Goal: Task Accomplishment & Management: Complete application form

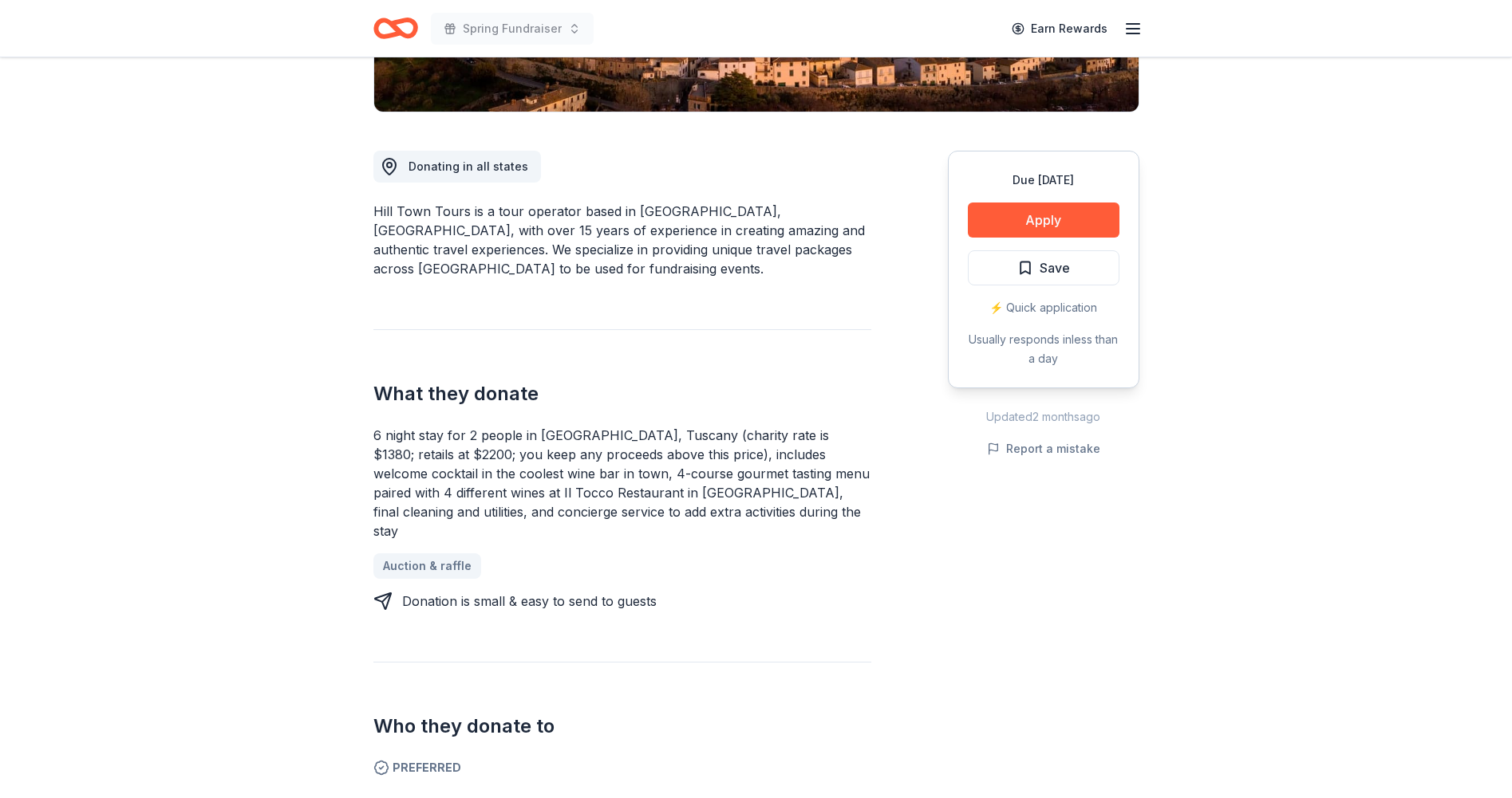
scroll to position [331, 0]
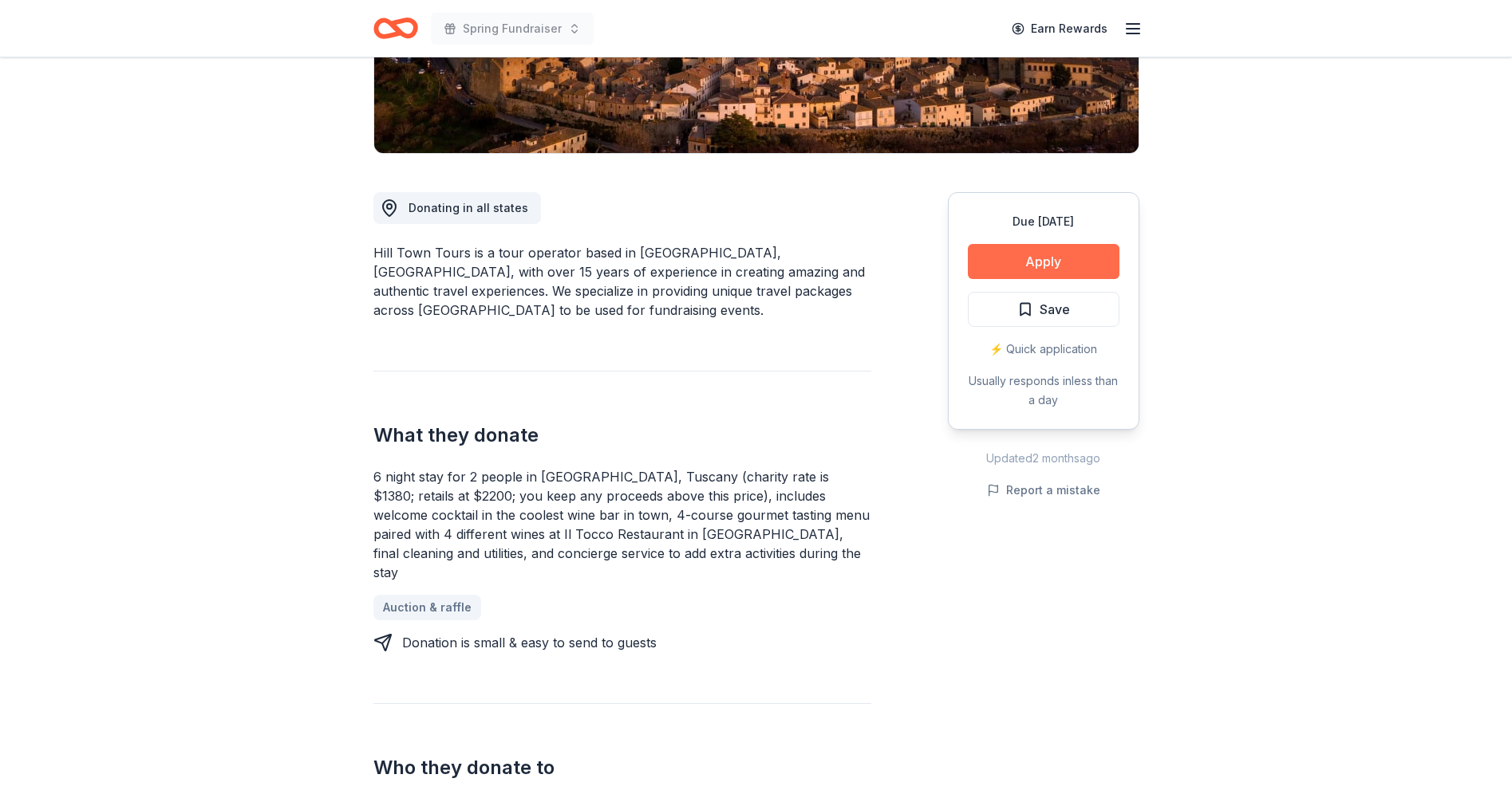
click at [1040, 259] on button "Apply" at bounding box center [1044, 261] width 152 height 35
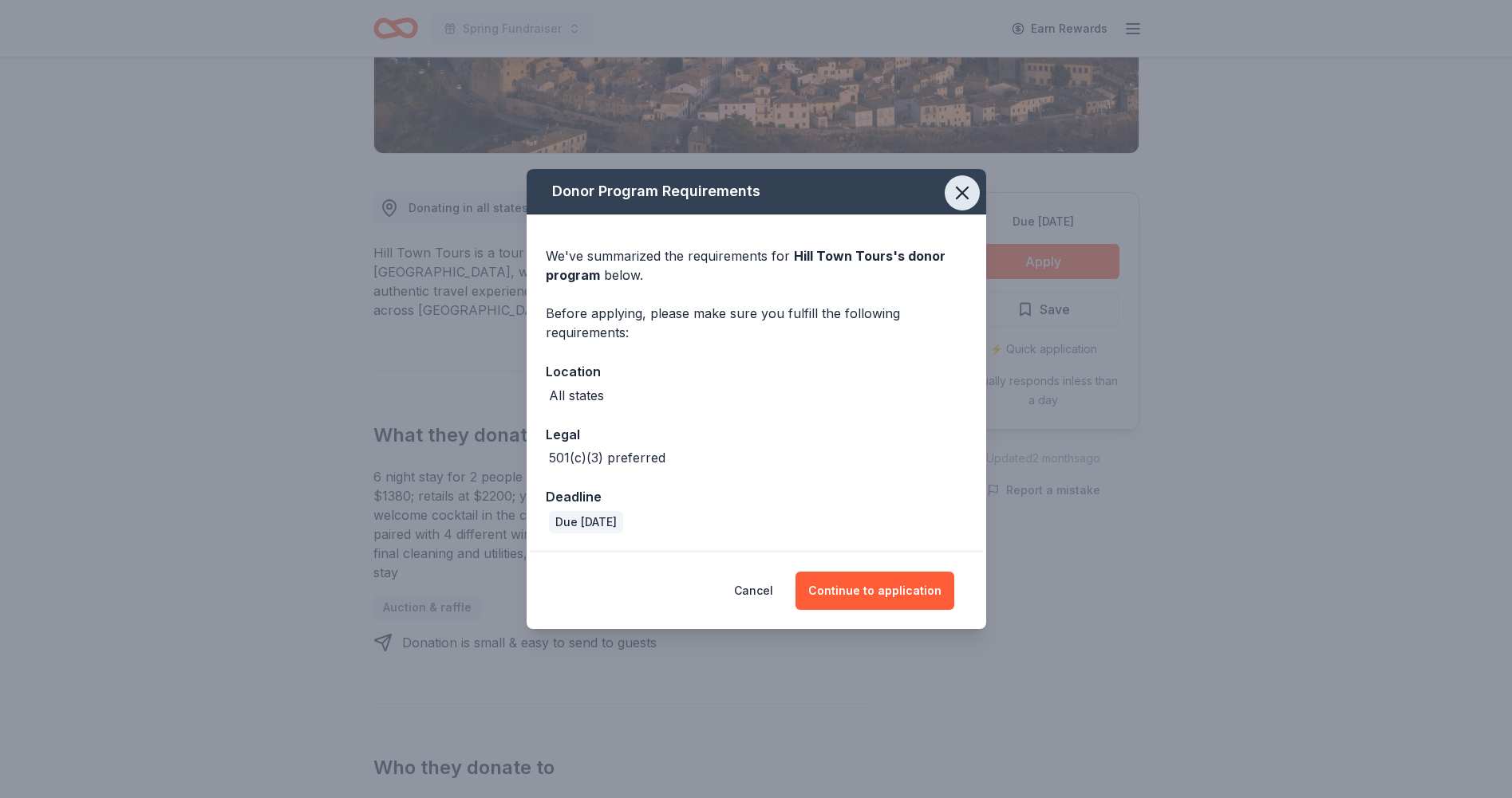
click at [961, 191] on icon "button" at bounding box center [962, 193] width 22 height 22
